Goal: Find contact information: Find contact information

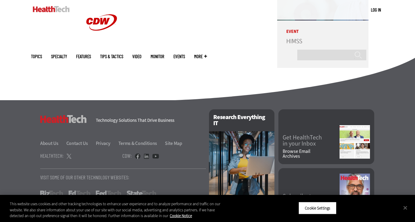
scroll to position [1556, 0]
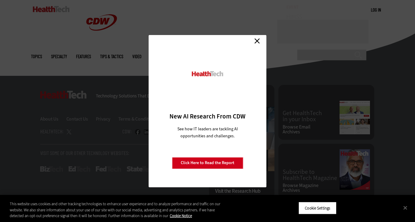
click at [259, 41] on link "Close" at bounding box center [257, 41] width 9 height 9
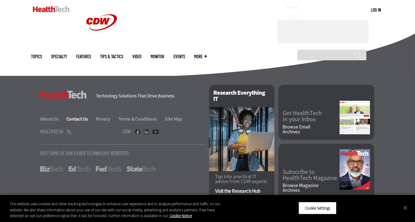
click at [76, 118] on link "Contact Us" at bounding box center [80, 119] width 29 height 6
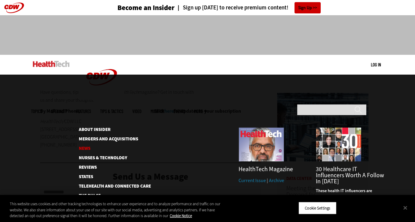
click at [89, 146] on link "News" at bounding box center [110, 148] width 62 height 5
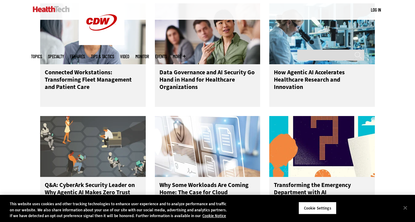
scroll to position [676, 0]
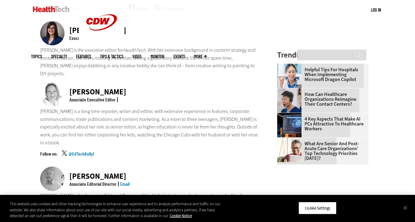
scroll to position [327, 0]
